Goal: Task Accomplishment & Management: Use online tool/utility

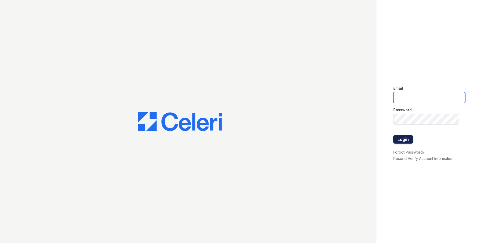
type input "rivolirunmgr@thewoodruffway.com"
click at [403, 138] on button "Login" at bounding box center [404, 139] width 20 height 8
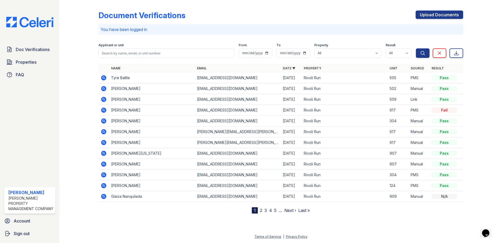
click at [261, 210] on link "2" at bounding box center [261, 210] width 2 height 5
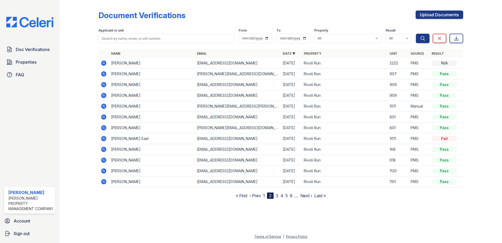
click at [279, 196] on link "3" at bounding box center [277, 195] width 3 height 5
click at [103, 148] on icon at bounding box center [104, 149] width 6 height 6
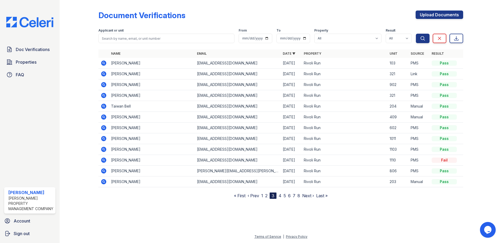
click at [281, 195] on link "4" at bounding box center [280, 195] width 3 height 5
click at [103, 116] on icon at bounding box center [103, 116] width 1 height 1
click at [262, 196] on link "1" at bounding box center [262, 195] width 2 height 5
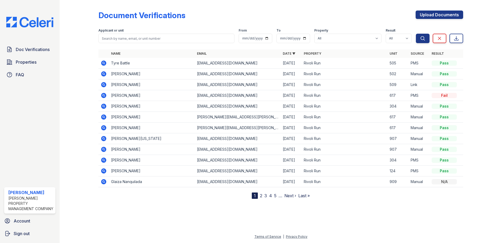
click at [105, 85] on icon at bounding box center [104, 84] width 6 height 6
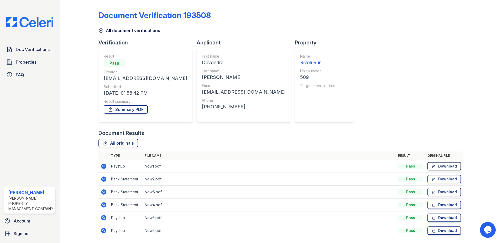
click at [433, 167] on icon at bounding box center [434, 166] width 3 height 4
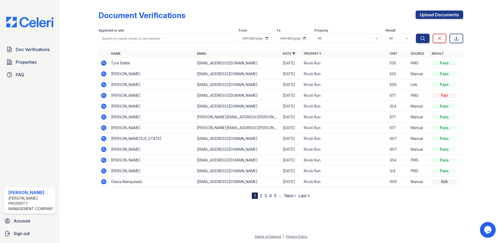
click at [103, 74] on icon at bounding box center [103, 73] width 1 height 1
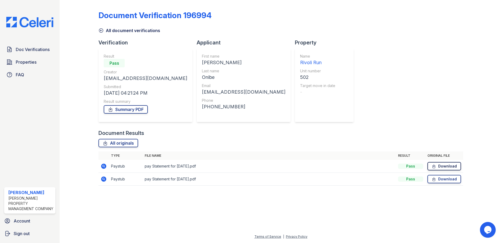
click at [438, 168] on link "Download" at bounding box center [445, 166] width 34 height 8
click at [439, 164] on link "Download" at bounding box center [445, 166] width 34 height 8
click at [438, 178] on link "Download" at bounding box center [445, 179] width 34 height 8
